Goal: Information Seeking & Learning: Learn about a topic

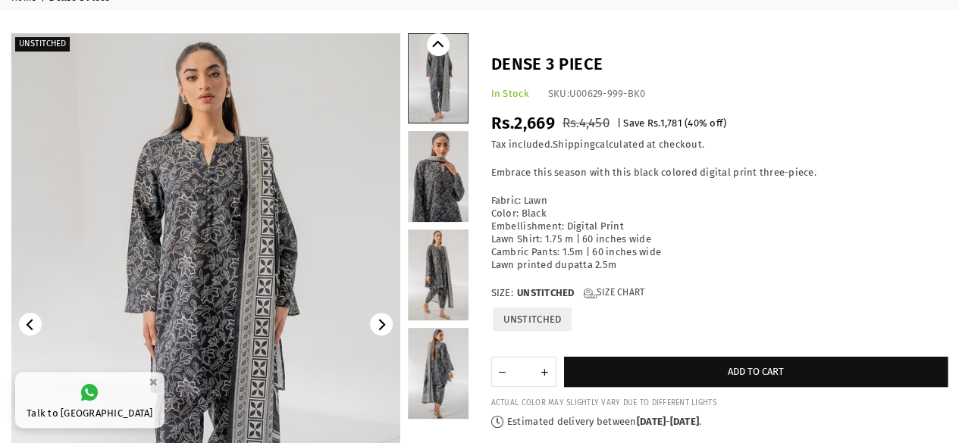
click at [420, 191] on link at bounding box center [438, 176] width 61 height 91
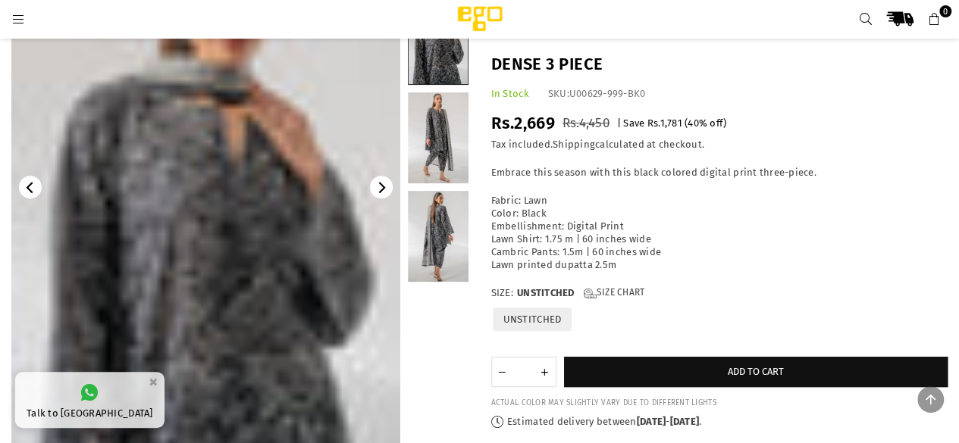
scroll to position [265, 0]
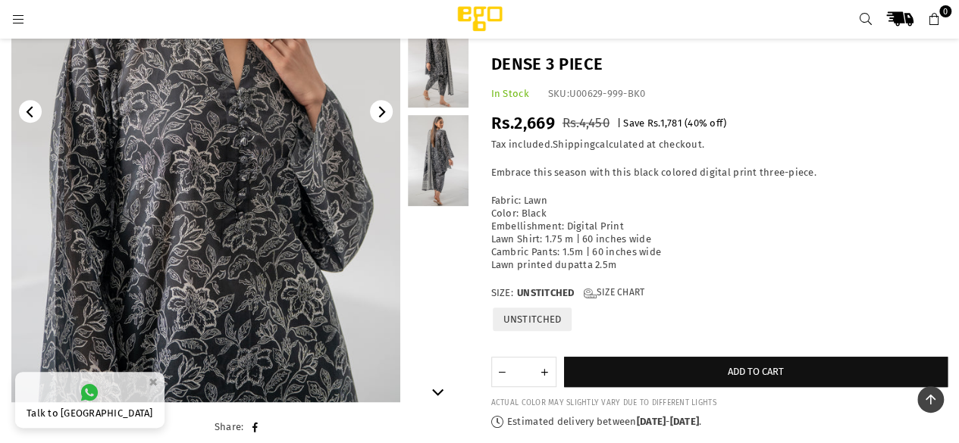
click at [431, 70] on link at bounding box center [438, 62] width 61 height 91
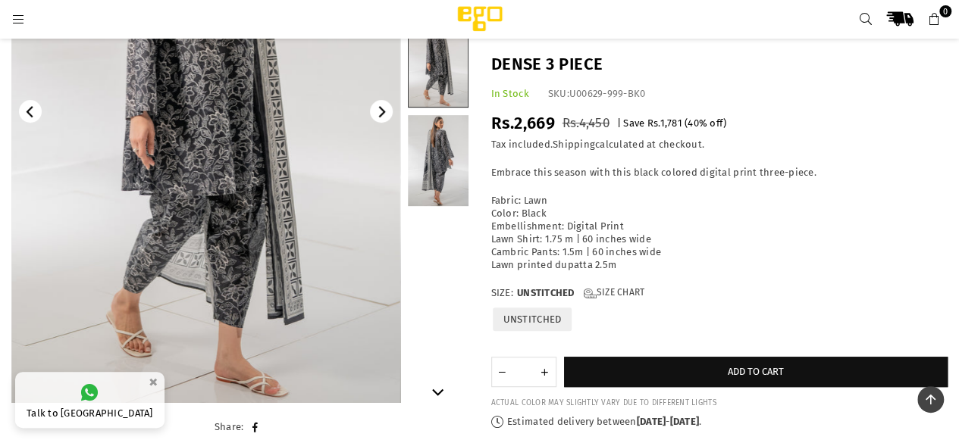
click at [446, 149] on link at bounding box center [438, 160] width 61 height 91
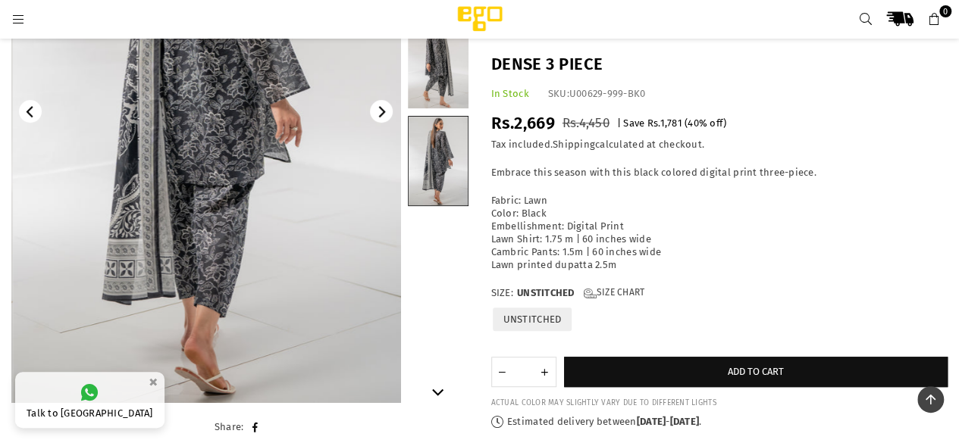
scroll to position [114, 0]
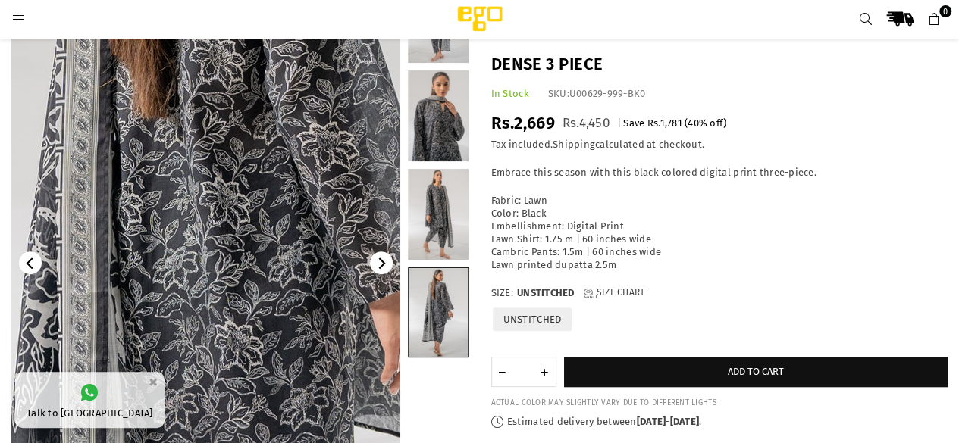
click at [194, 221] on img at bounding box center [221, 320] width 909 height 1364
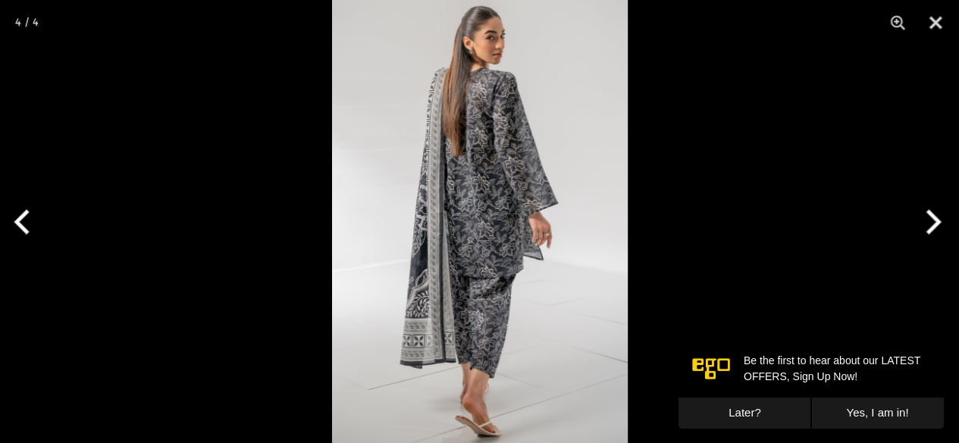
scroll to position [0, 0]
click at [492, 198] on img at bounding box center [480, 221] width 296 height 443
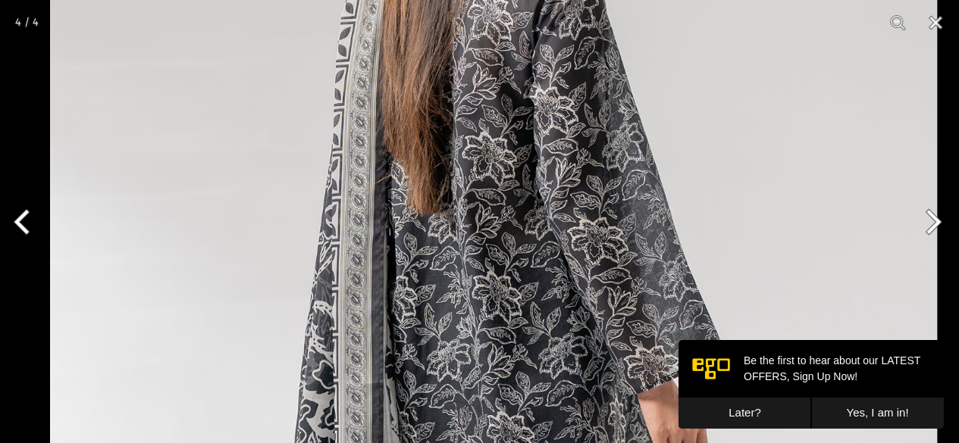
click at [546, 407] on img at bounding box center [493, 411] width 887 height 1330
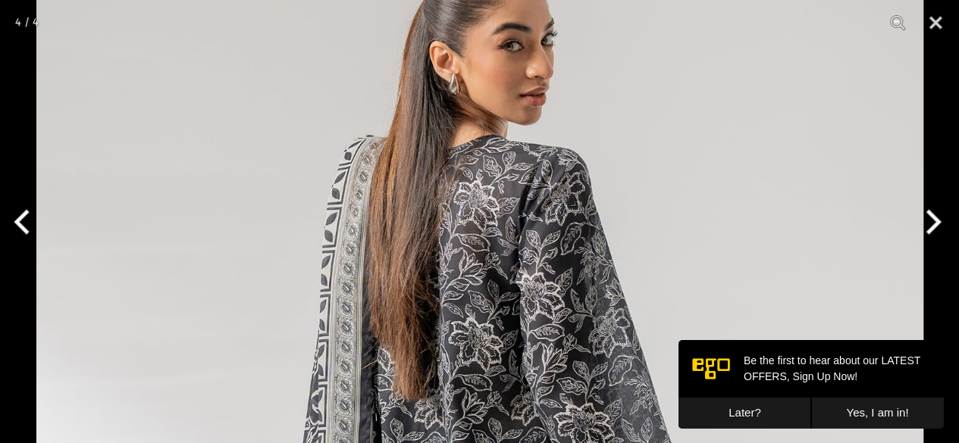
click at [924, 218] on button "Next" at bounding box center [930, 222] width 57 height 76
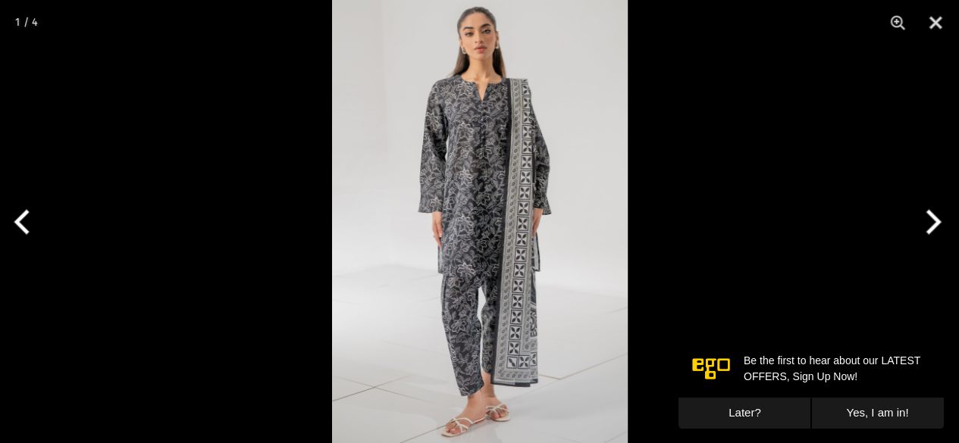
click at [482, 193] on img at bounding box center [480, 221] width 296 height 443
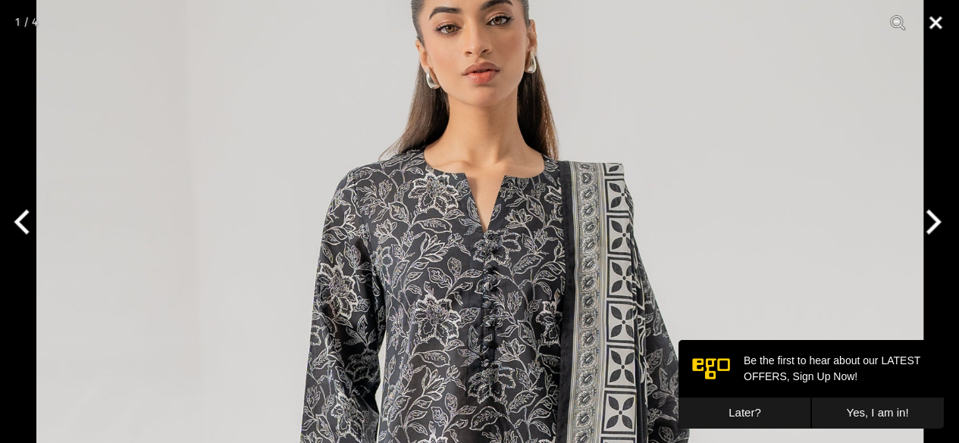
click at [932, 16] on button "Close" at bounding box center [935, 22] width 38 height 45
